Goal: Find contact information: Find contact information

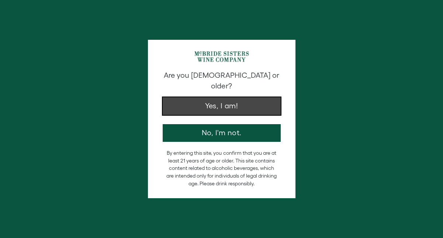
click at [203, 97] on button "Yes, I am!" at bounding box center [222, 106] width 118 height 18
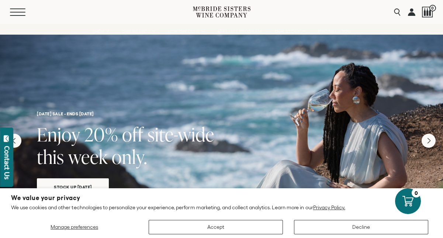
click at [16, 14] on button "Menu" at bounding box center [23, 11] width 27 height 7
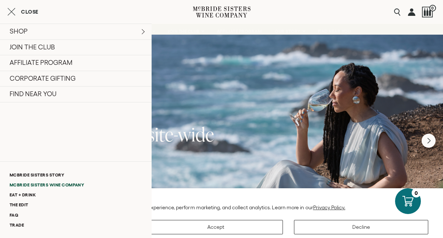
click at [43, 187] on link "McBride Sisters Wine Company" at bounding box center [76, 185] width 152 height 10
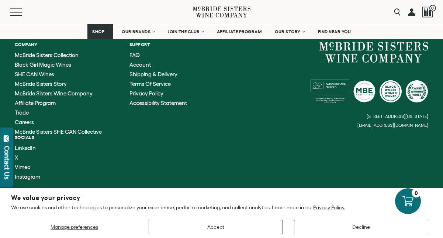
scroll to position [1410, 0]
click at [37, 128] on span "McBride Sisters SHE CAN Collective" at bounding box center [58, 131] width 87 height 6
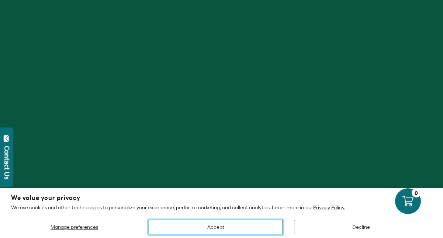
click at [240, 225] on button "Accept" at bounding box center [216, 227] width 134 height 14
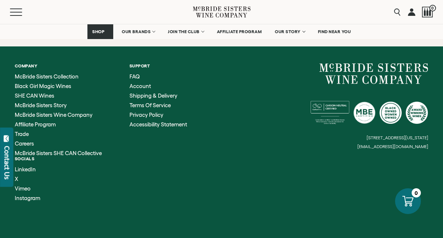
scroll to position [3008, 0]
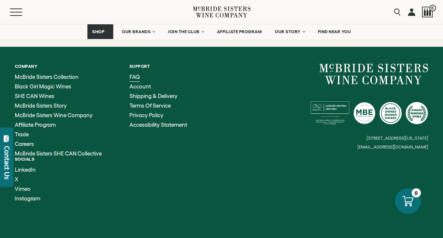
click at [139, 64] on li "Support FAQ Account Shipping & Delivery Terms of Service Privacy Policy Accessi…" at bounding box center [158, 110] width 58 height 93
click at [138, 74] on span "FAQ" at bounding box center [134, 77] width 10 height 6
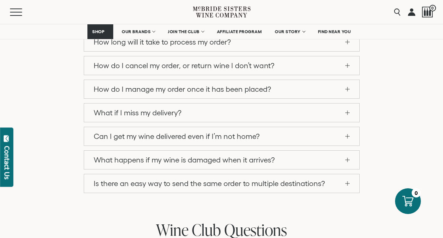
scroll to position [302, 0]
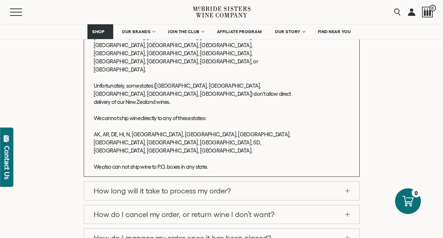
click at [413, 14] on link at bounding box center [411, 12] width 7 height 24
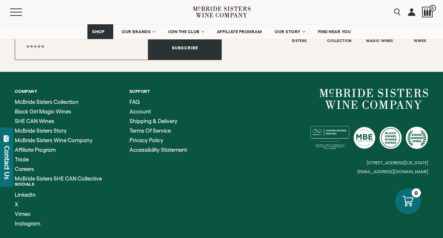
scroll to position [379, 0]
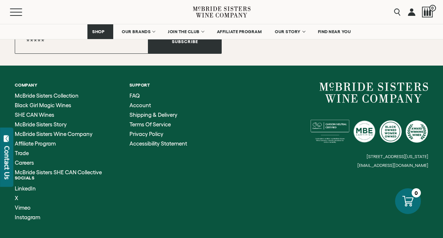
drag, startPoint x: 431, startPoint y: 164, endPoint x: 366, endPoint y: 164, distance: 65.6
click at [366, 164] on div "Company McBride Sisters Collection Black Girl Magic Wines SHE CAN Wines McBride…" at bounding box center [221, 152] width 443 height 172
drag, startPoint x: 363, startPoint y: 165, endPoint x: 412, endPoint y: 166, distance: 48.7
click at [412, 166] on div "6114 La Salle Avenue, #280, Oakland, California, US 94611 hello@mcbridesisters.…" at bounding box center [325, 126] width 207 height 86
click at [412, 166] on small "[EMAIL_ADDRESS][DOMAIN_NAME]" at bounding box center [392, 165] width 71 height 5
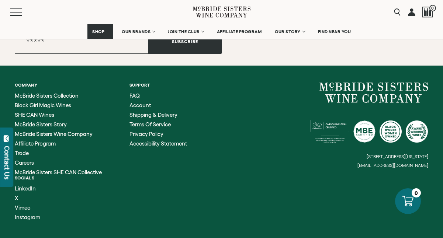
click at [412, 166] on small "[EMAIL_ADDRESS][DOMAIN_NAME]" at bounding box center [392, 165] width 71 height 5
